Goal: Transaction & Acquisition: Purchase product/service

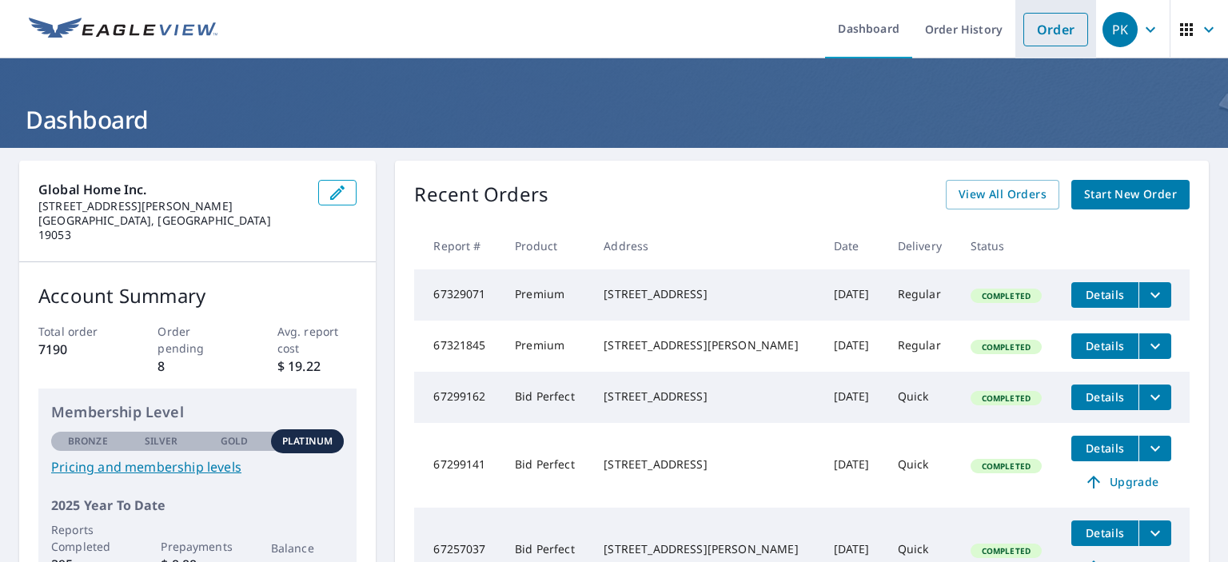
click at [1047, 21] on link "Order" at bounding box center [1056, 30] width 65 height 34
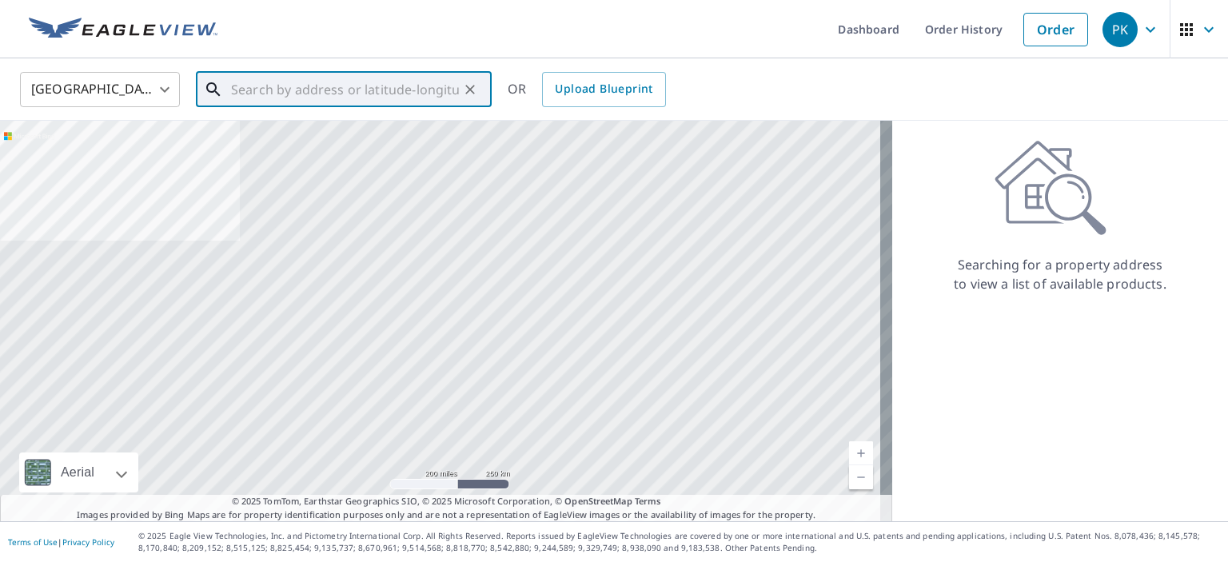
click at [380, 89] on input "text" at bounding box center [345, 89] width 228 height 45
paste input "[STREET_ADDRESS][PERSON_NAME]"
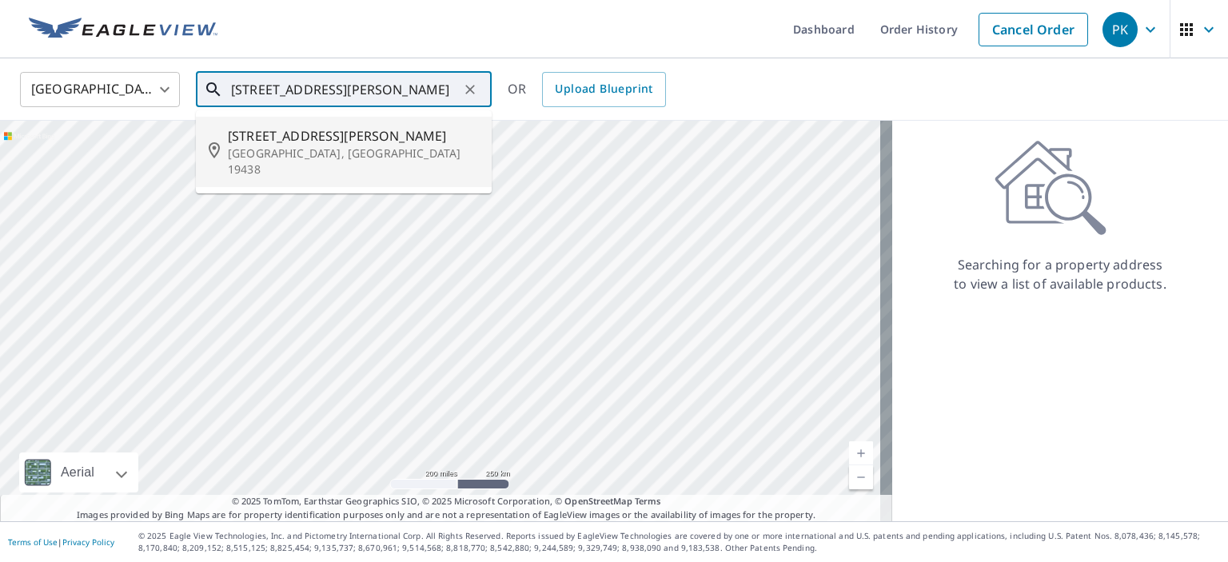
click at [376, 138] on span "[STREET_ADDRESS][PERSON_NAME]" at bounding box center [353, 135] width 251 height 19
type input "[STREET_ADDRESS][PERSON_NAME]"
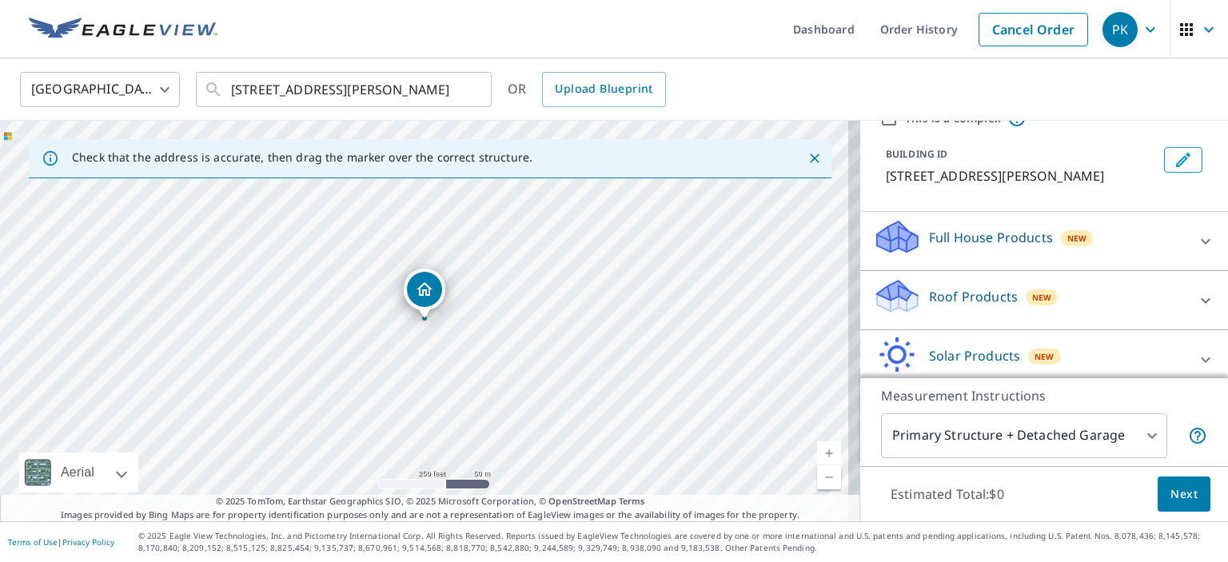
scroll to position [144, 0]
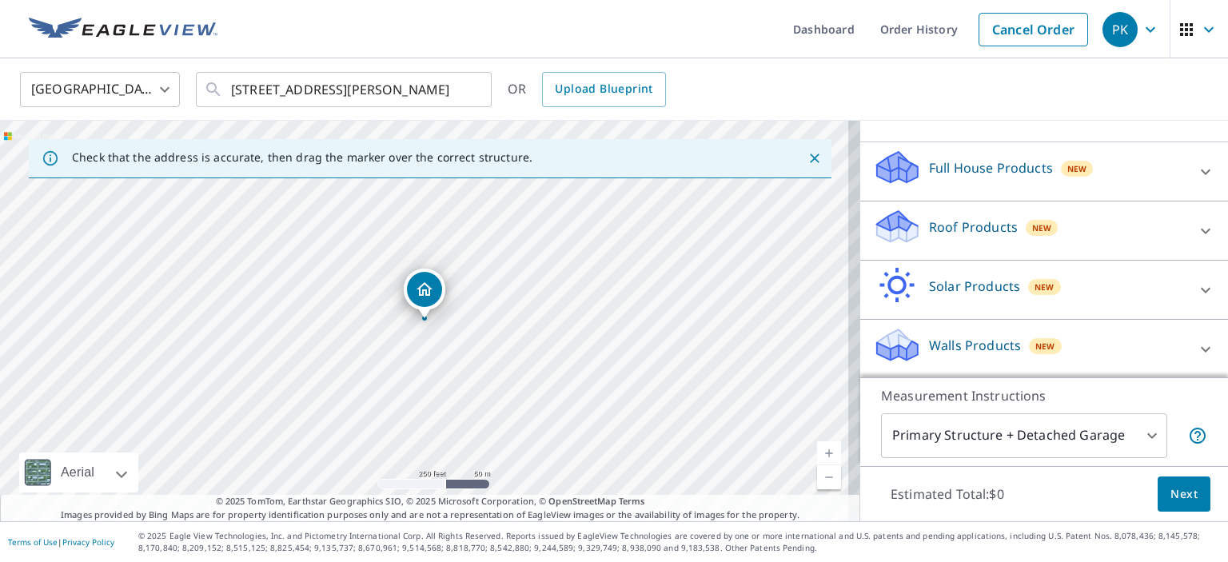
click at [961, 221] on p "Roof Products" at bounding box center [973, 227] width 89 height 19
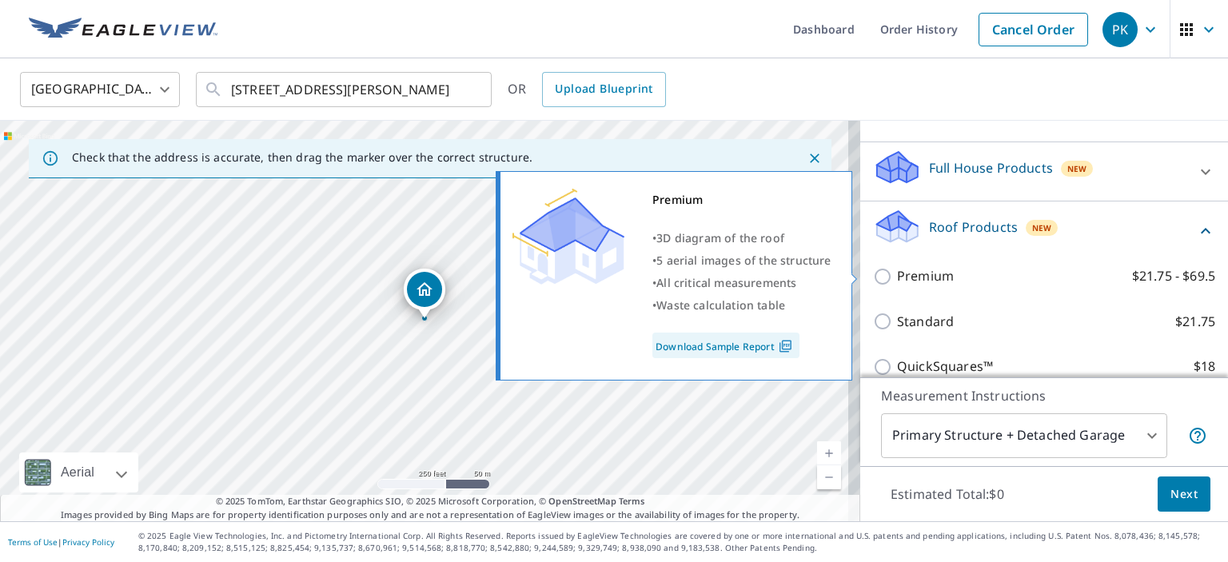
scroll to position [304, 0]
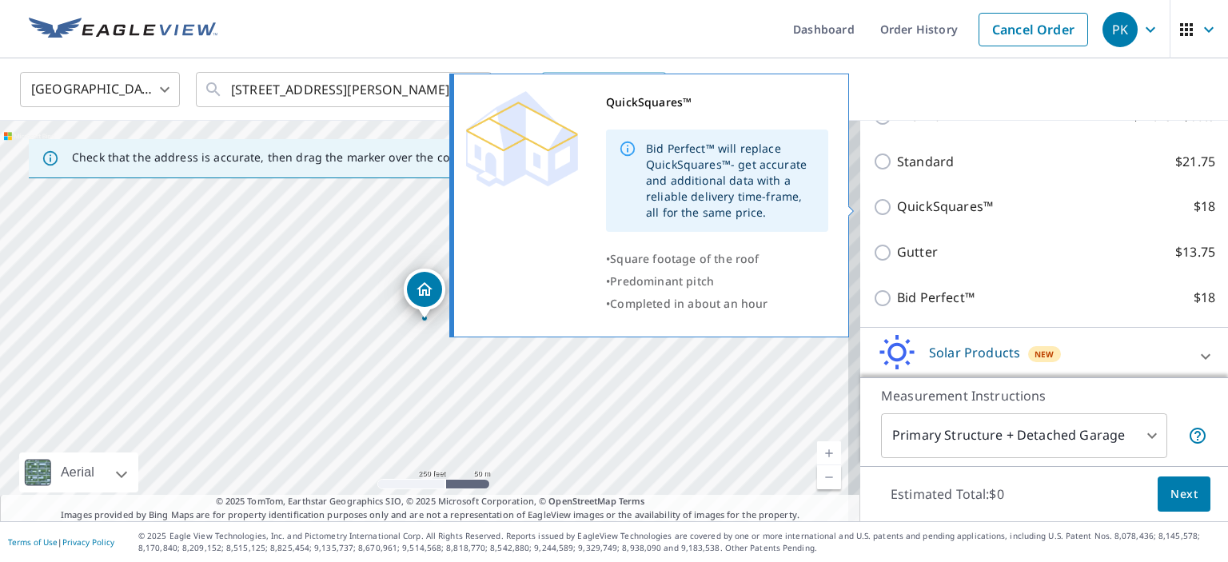
click at [965, 202] on p "QuickSquares™" at bounding box center [945, 207] width 96 height 20
click at [897, 202] on input "QuickSquares™ $18" at bounding box center [885, 207] width 24 height 19
checkbox input "true"
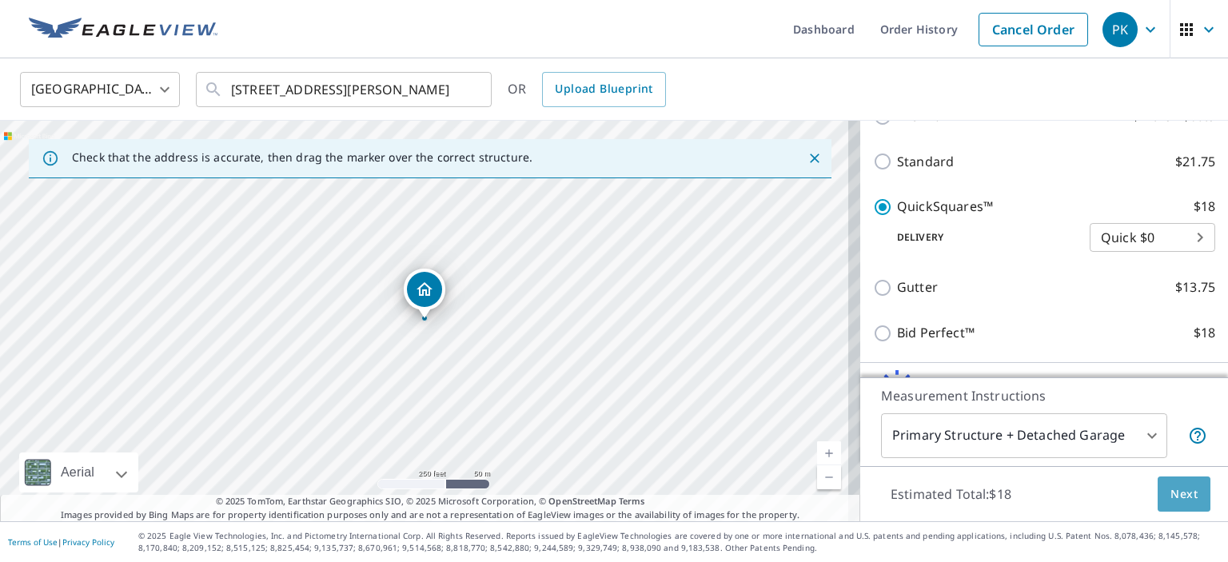
click at [1182, 498] on span "Next" at bounding box center [1184, 495] width 27 height 20
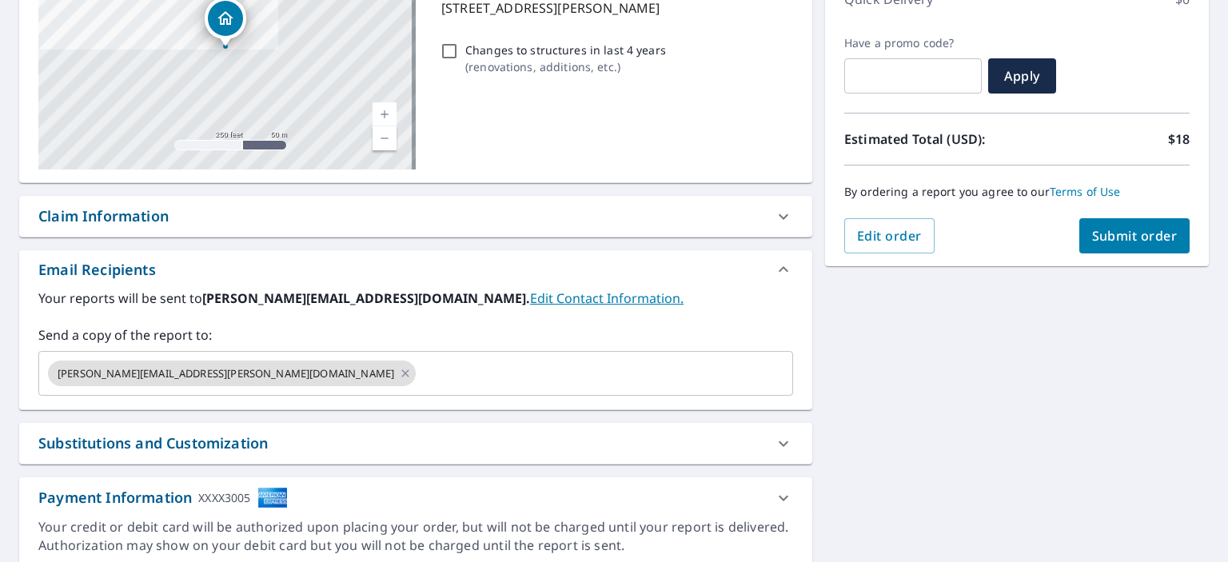
scroll to position [302, 0]
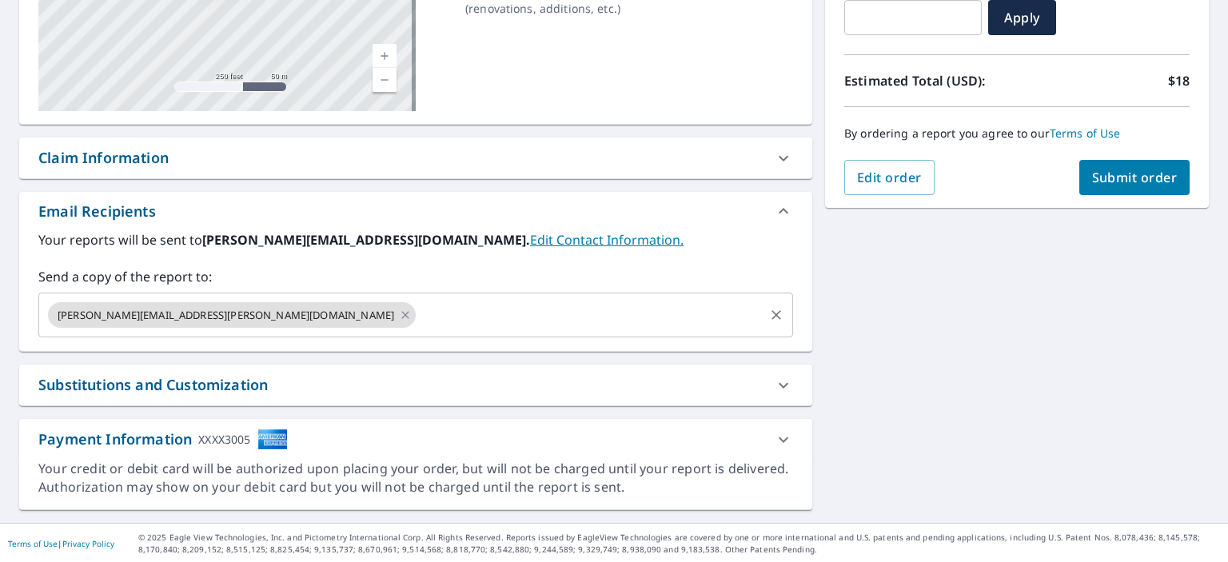
click at [418, 300] on input "text" at bounding box center [590, 315] width 344 height 30
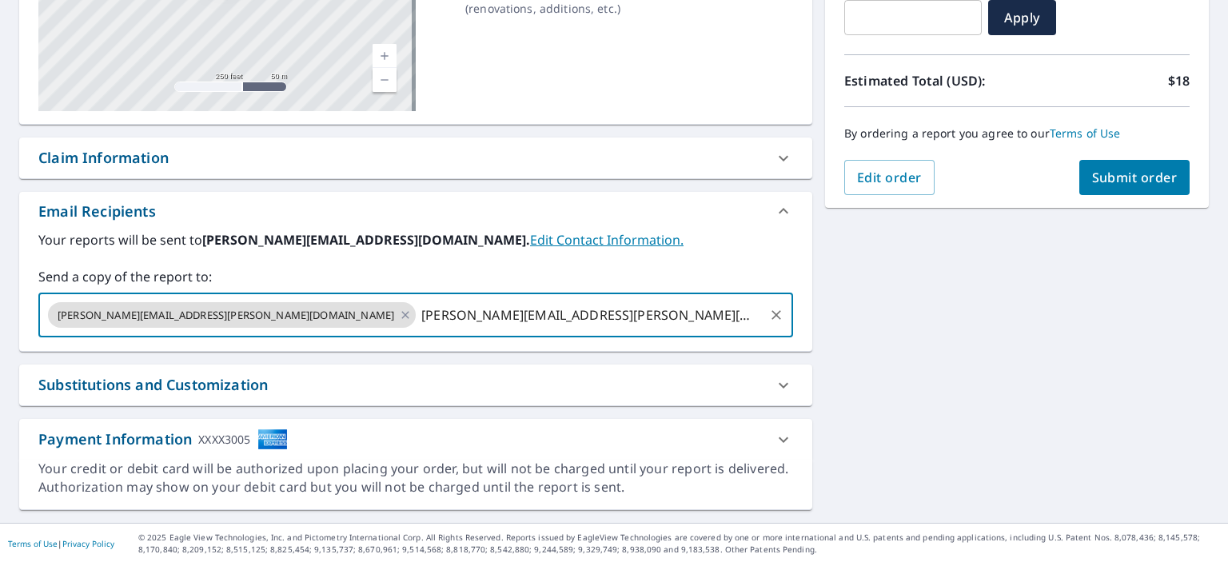
type input "[PERSON_NAME][EMAIL_ADDRESS][PERSON_NAME][DOMAIN_NAME]"
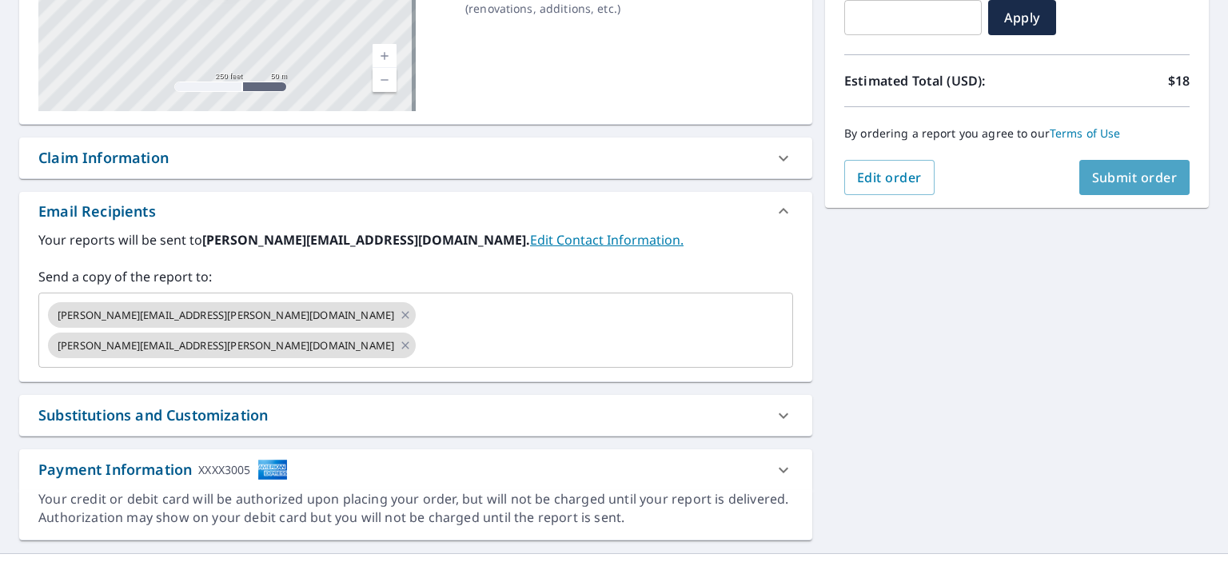
click at [1139, 194] on button "Submit order" at bounding box center [1135, 177] width 111 height 35
checkbox input "true"
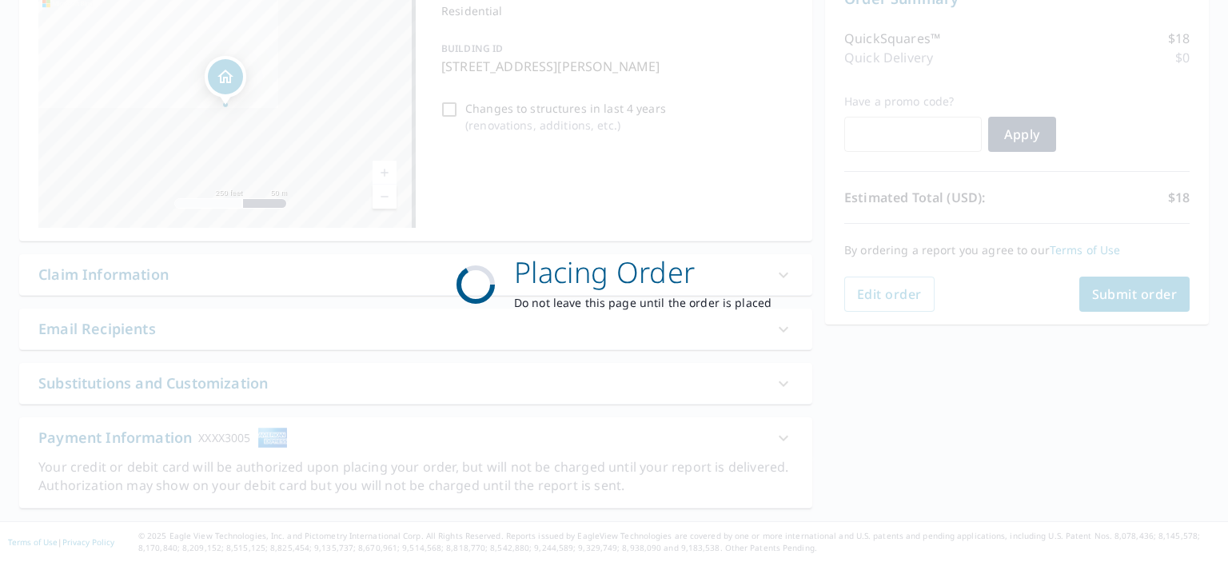
scroll to position [184, 0]
